Goal: Information Seeking & Learning: Check status

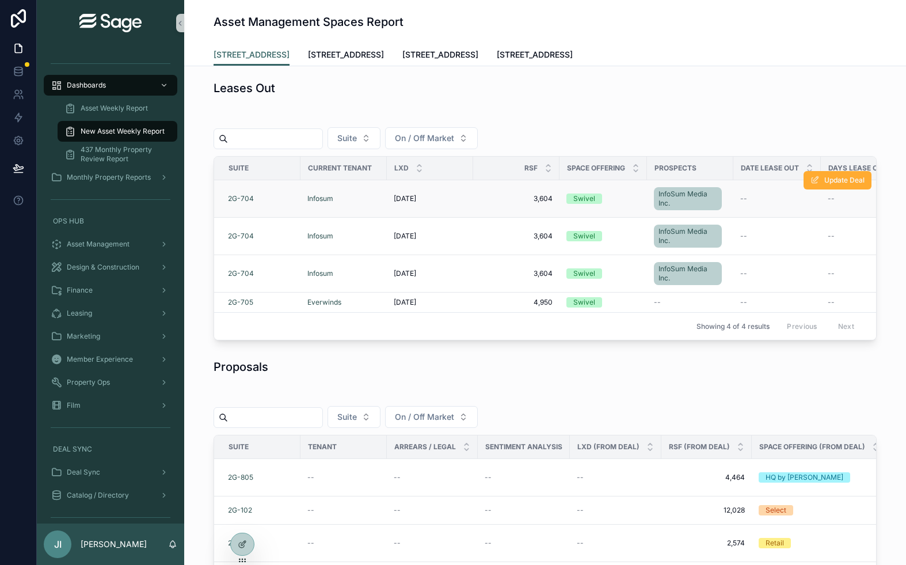
click at [454, 199] on div "[DATE] [DATE]" at bounding box center [430, 198] width 73 height 9
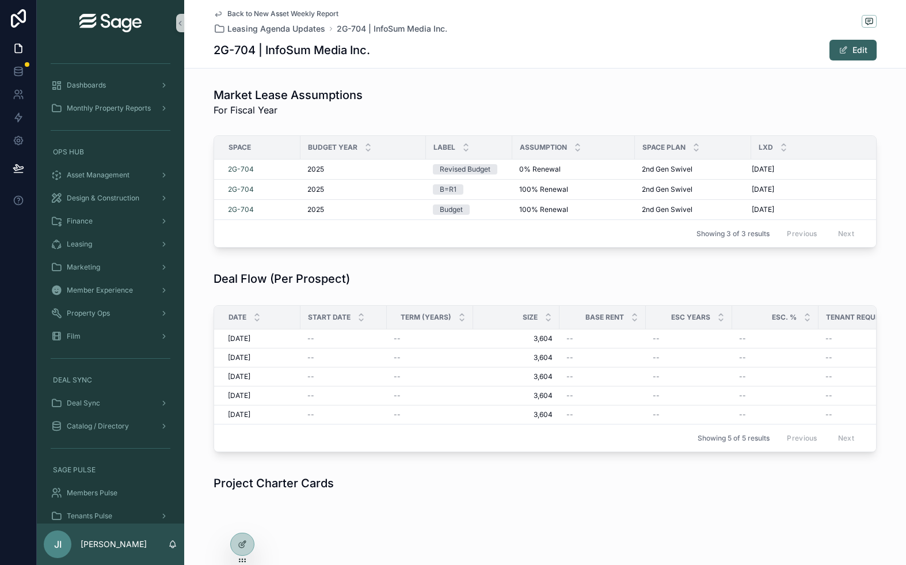
scroll to position [5, 0]
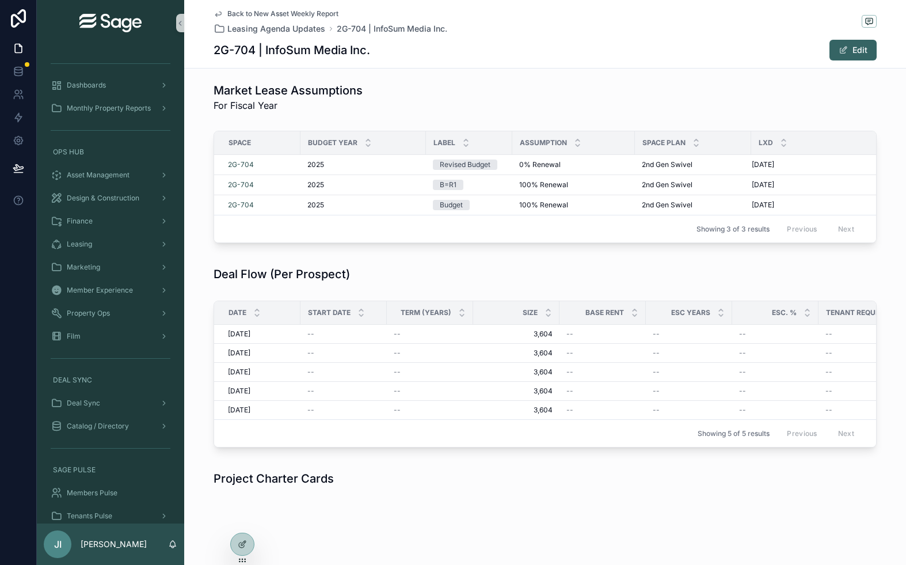
click at [870, 15] on span "scrollable content" at bounding box center [869, 21] width 15 height 13
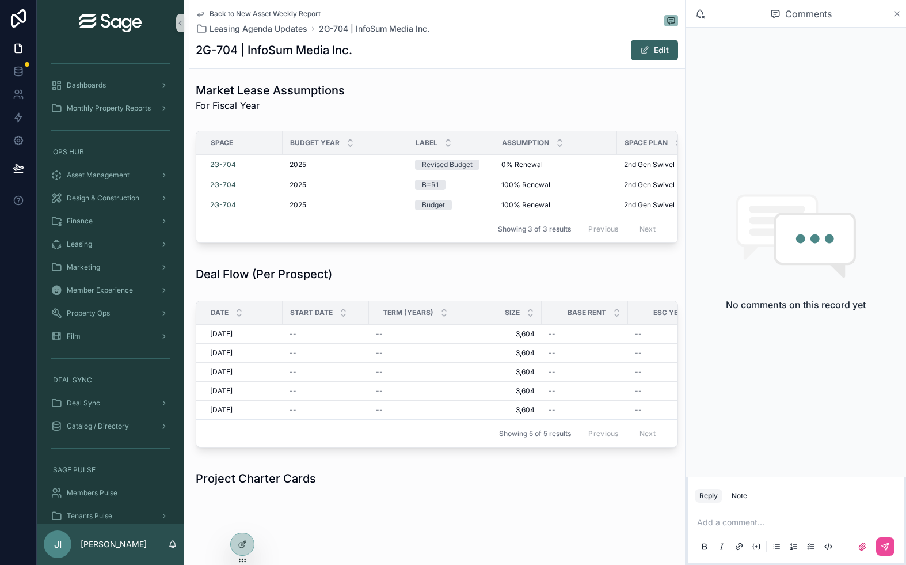
click at [895, 10] on icon "scrollable content" at bounding box center [897, 13] width 9 height 9
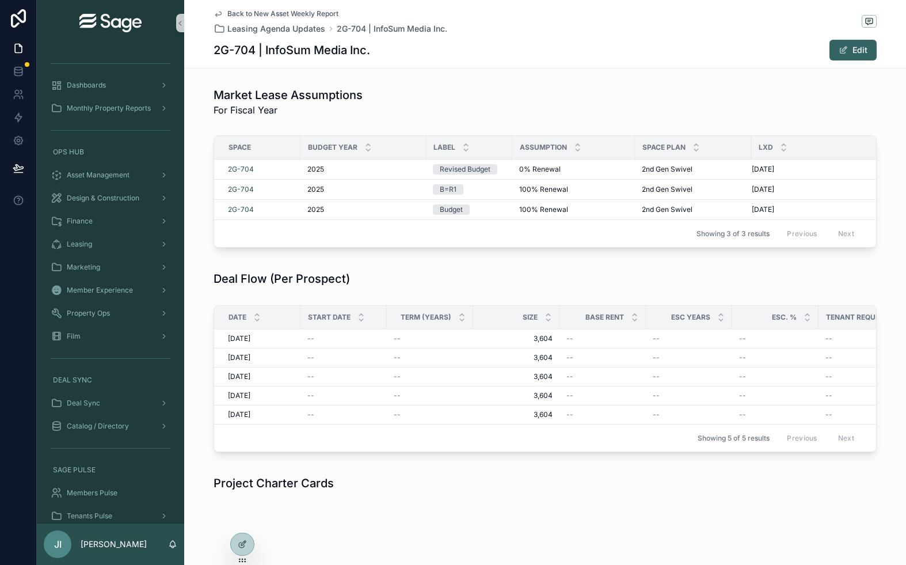
click at [281, 10] on span "Back to New Asset Weekly Report" at bounding box center [282, 13] width 111 height 9
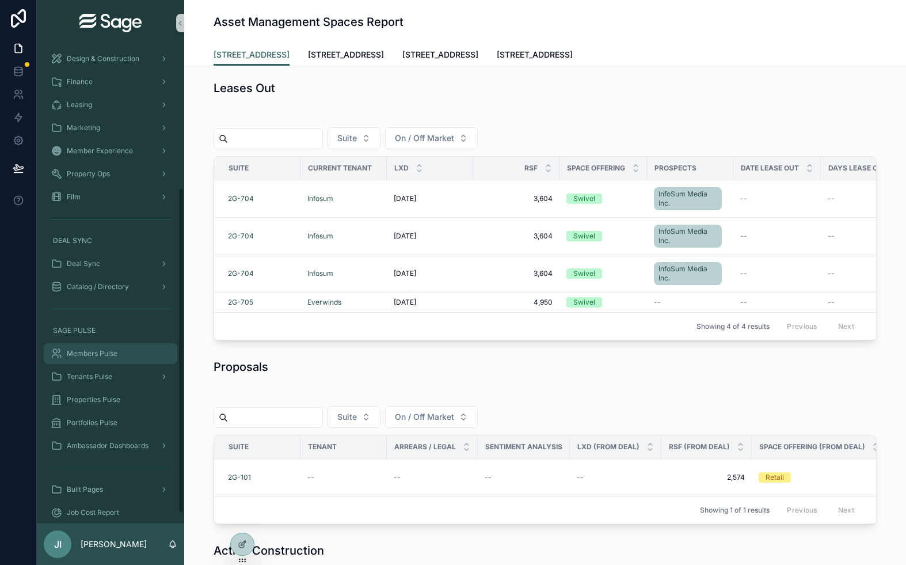
click at [127, 347] on div "Members Pulse" at bounding box center [111, 353] width 120 height 18
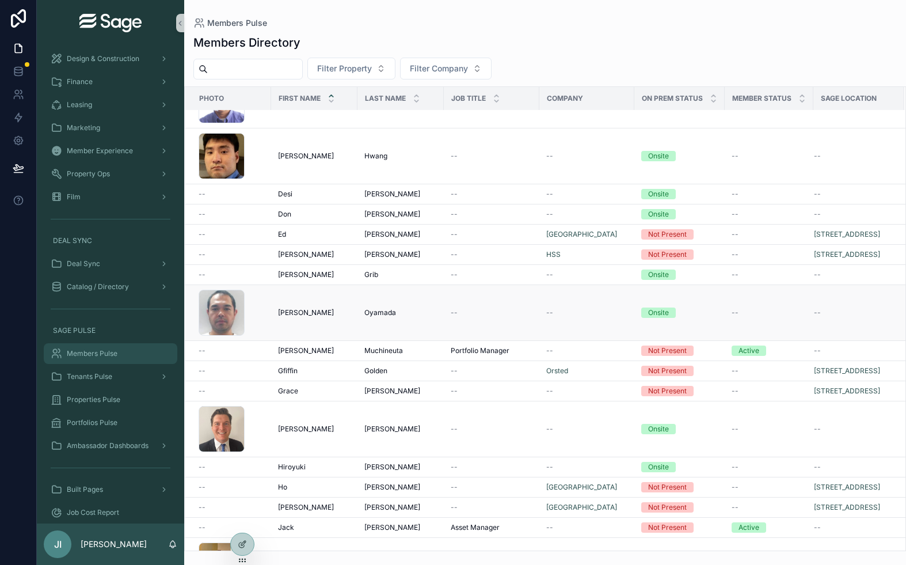
scroll to position [1158, 0]
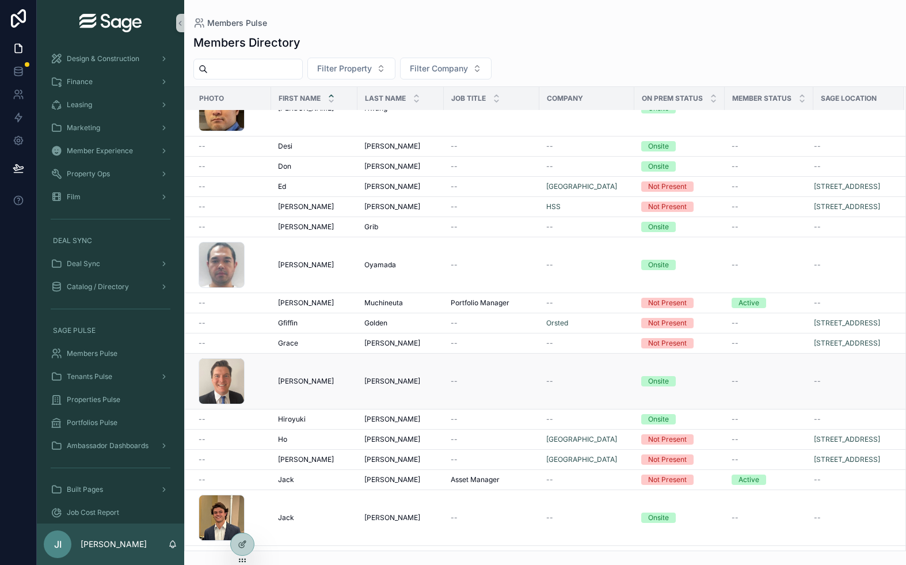
click at [404, 380] on div "[PERSON_NAME] [PERSON_NAME]" at bounding box center [400, 380] width 73 height 9
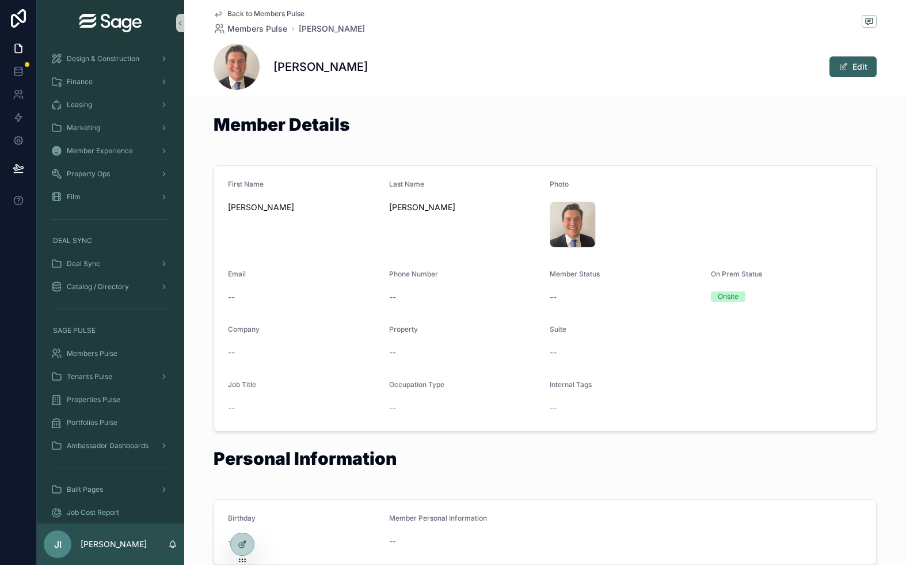
click at [289, 14] on span "Back to Members Pulse" at bounding box center [265, 13] width 77 height 9
